Goal: Complete application form

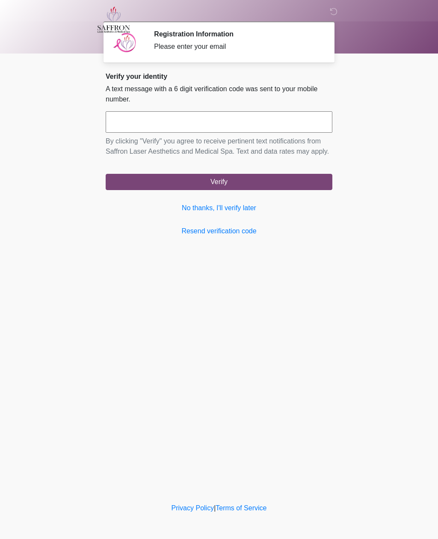
click at [214, 126] on input "text" at bounding box center [219, 121] width 227 height 21
type input "******"
click at [253, 190] on button "Verify" at bounding box center [219, 182] width 227 height 16
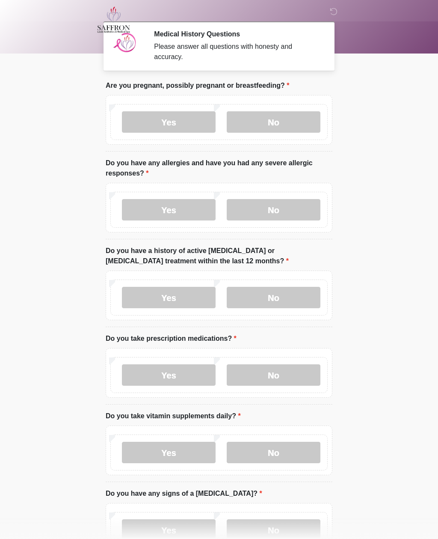
click at [281, 125] on label "No" at bounding box center [274, 121] width 94 height 21
click at [278, 207] on label "No" at bounding box center [274, 209] width 94 height 21
click at [287, 296] on label "No" at bounding box center [274, 297] width 94 height 21
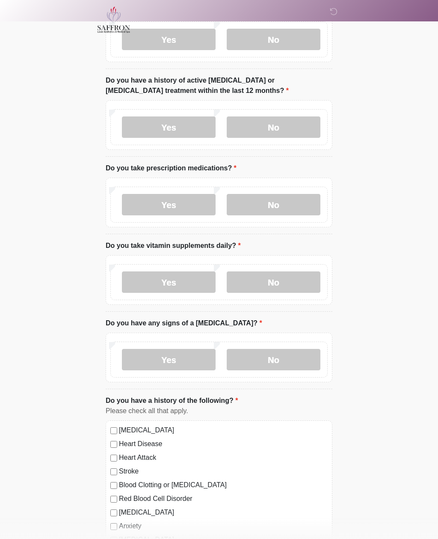
scroll to position [170, 0]
click at [290, 207] on label "No" at bounding box center [274, 204] width 94 height 21
click at [286, 278] on label "No" at bounding box center [274, 281] width 94 height 21
click at [295, 354] on label "No" at bounding box center [274, 358] width 94 height 21
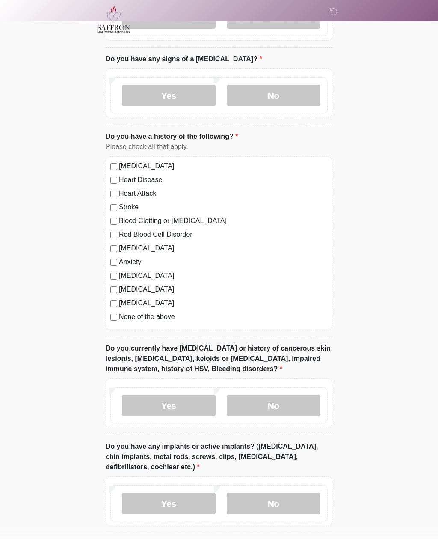
scroll to position [447, 0]
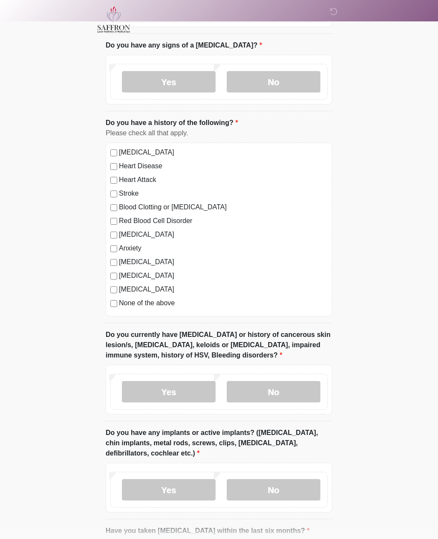
click at [294, 390] on label "No" at bounding box center [274, 391] width 94 height 21
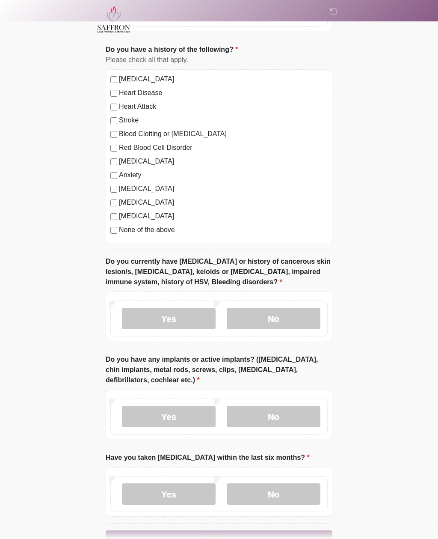
scroll to position [545, 0]
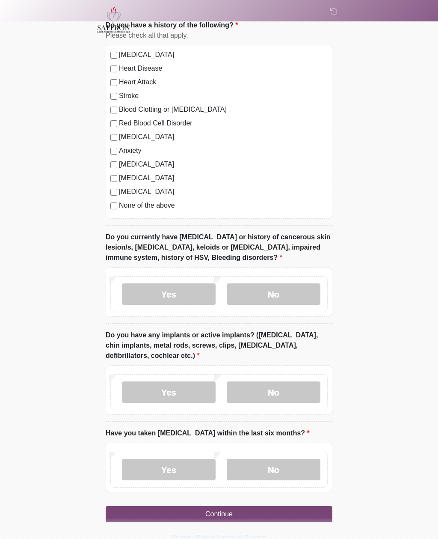
click at [290, 389] on label "No" at bounding box center [274, 391] width 94 height 21
click at [290, 465] on label "No" at bounding box center [274, 469] width 94 height 21
click at [278, 509] on button "Continue" at bounding box center [219, 514] width 227 height 16
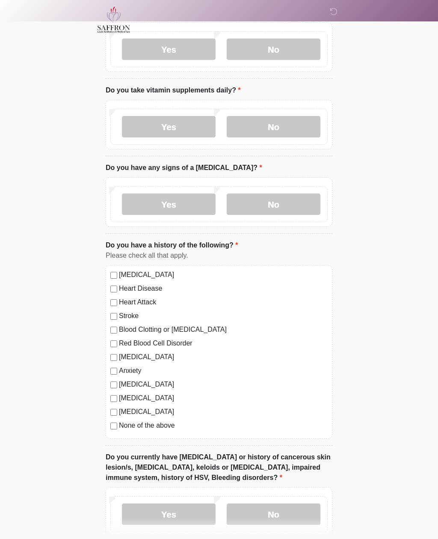
scroll to position [0, 0]
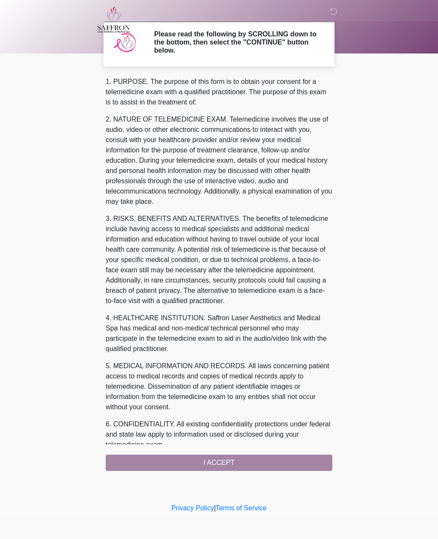
click at [274, 464] on div "1. PURPOSE. The purpose of this form is to obtain your consent for a telemedici…" at bounding box center [219, 274] width 227 height 394
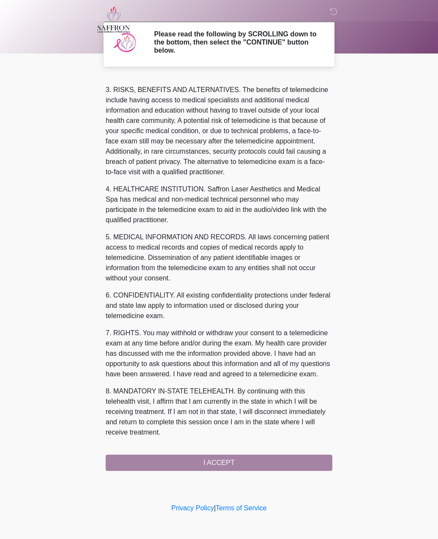
scroll to position [139, 0]
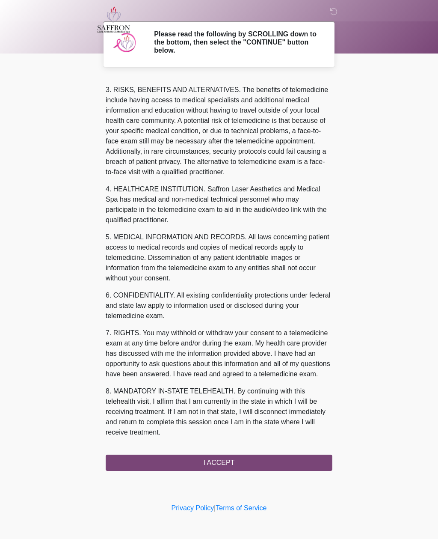
click at [245, 462] on button "I ACCEPT" at bounding box center [219, 462] width 227 height 16
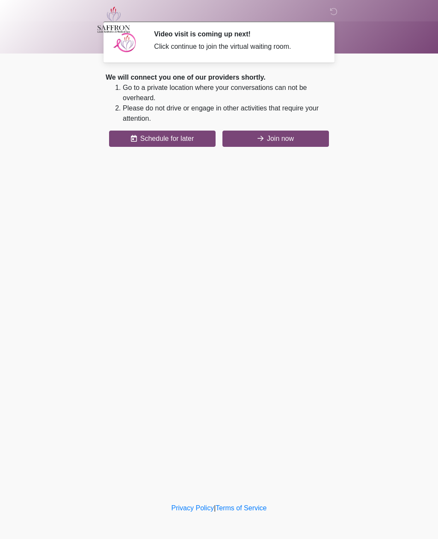
click at [289, 141] on button "Join now" at bounding box center [275, 138] width 107 height 16
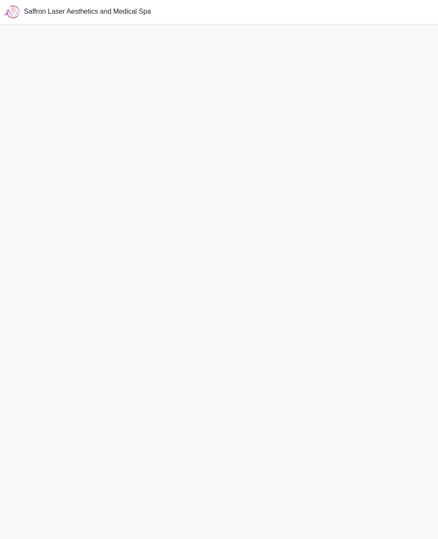
scroll to position [1, 0]
